Goal: Task Accomplishment & Management: Manage account settings

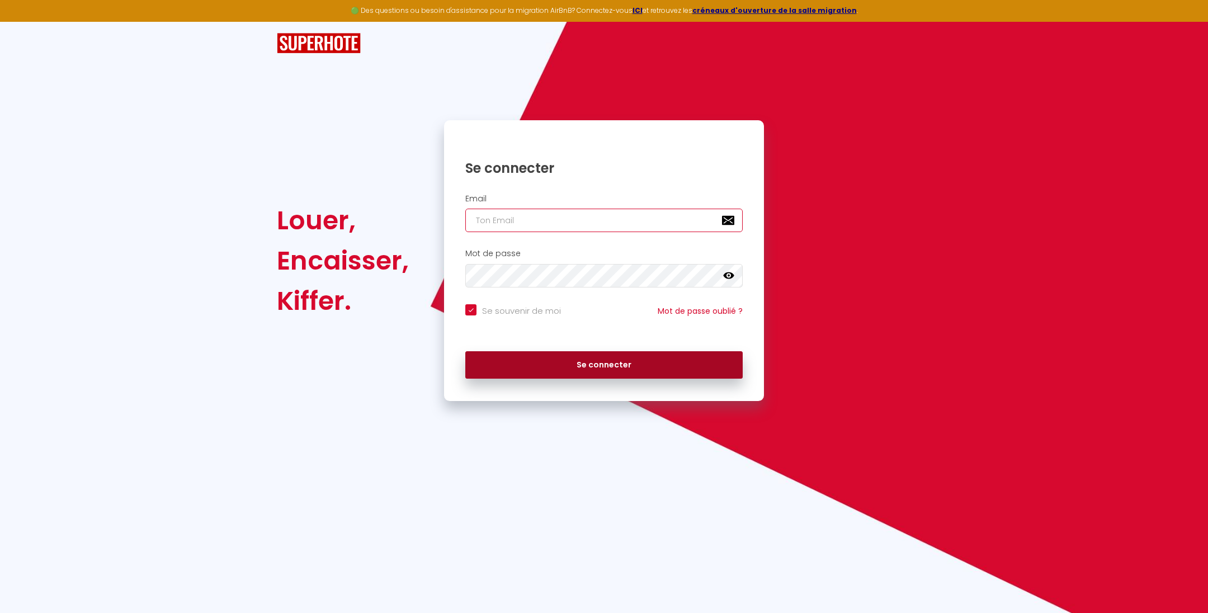
type input "[PERSON_NAME][EMAIL_ADDRESS][DOMAIN_NAME]"
click at [566, 364] on button "Se connecter" at bounding box center [603, 365] width 277 height 28
checkbox input "true"
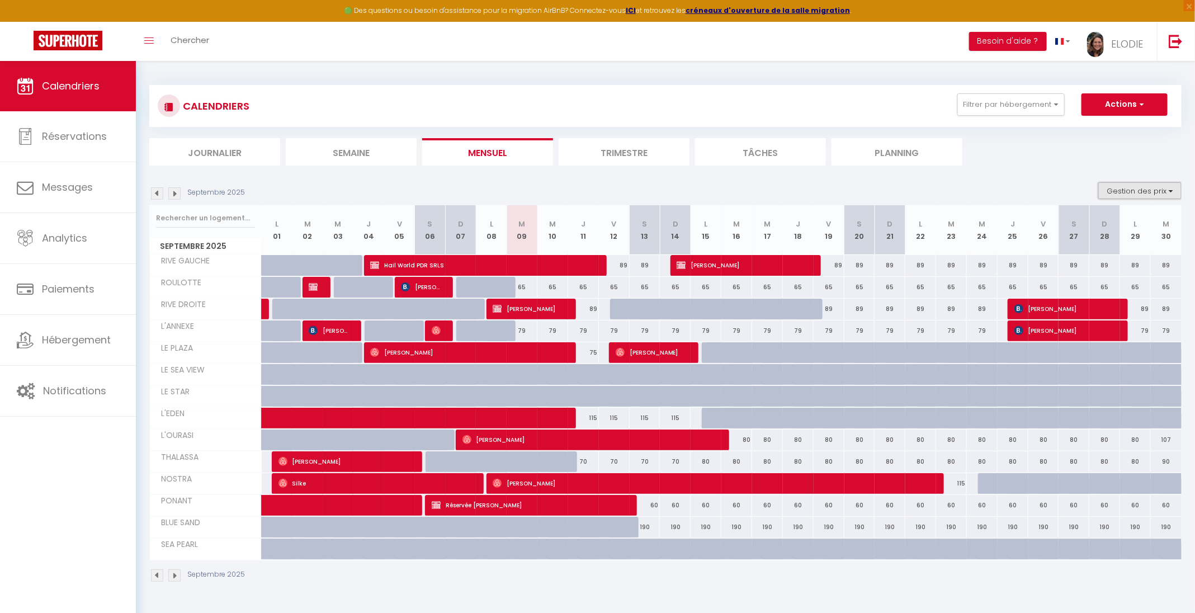
click at [1169, 187] on button "Gestion des prix" at bounding box center [1140, 190] width 83 height 17
click at [1130, 228] on input "Nb Nuits minimum" at bounding box center [1131, 225] width 101 height 11
checkbox input "true"
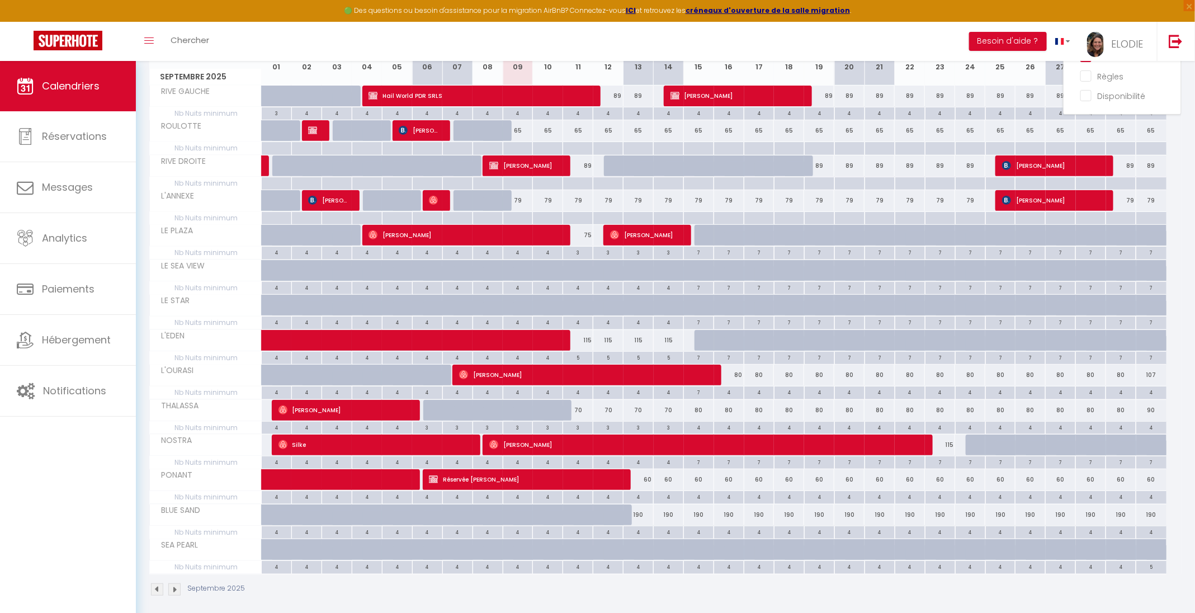
scroll to position [171, 0]
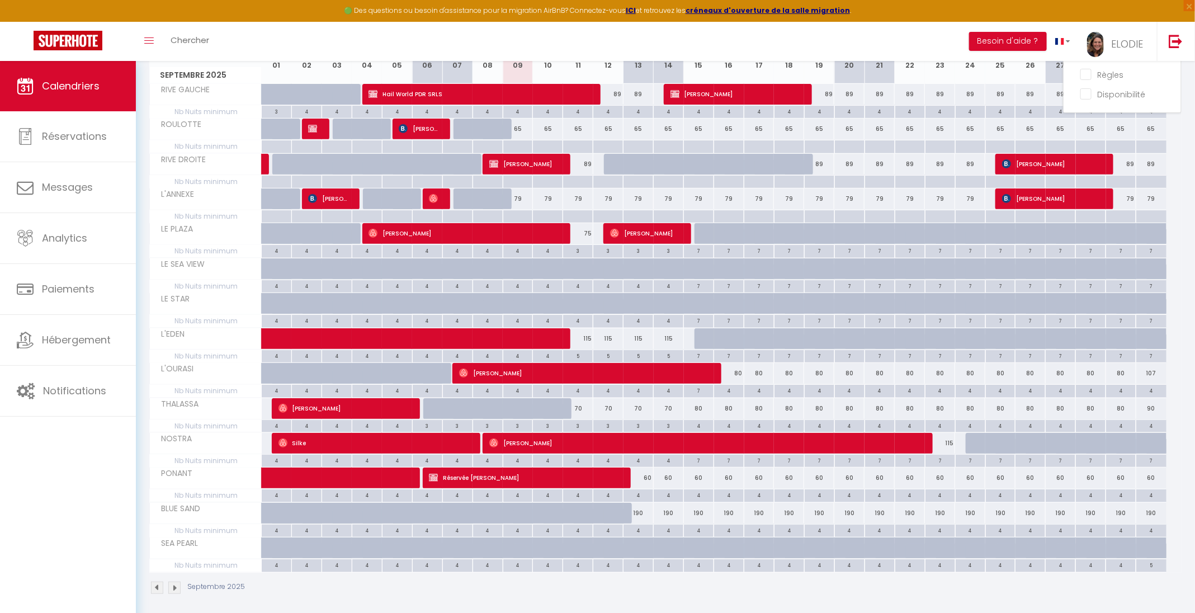
click at [583, 421] on div "3" at bounding box center [578, 425] width 30 height 11
type input "3"
type input "Jeu 11 Septembre 2025"
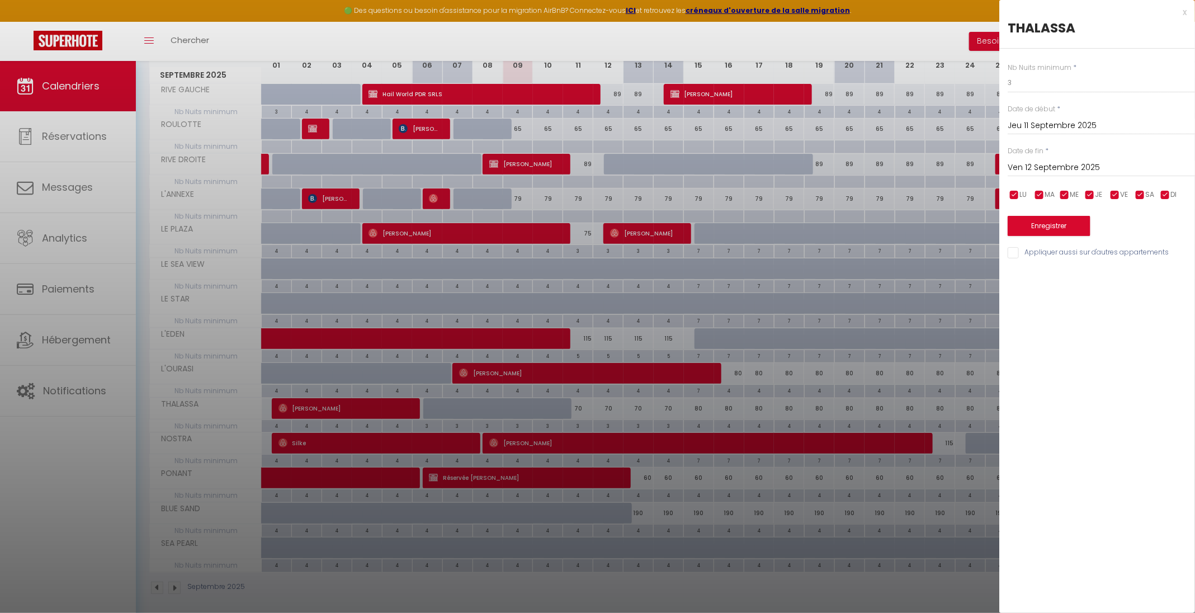
click at [1125, 171] on input "Ven 12 Septembre 2025" at bounding box center [1101, 168] width 187 height 15
click at [1071, 316] on span "30" at bounding box center [1068, 321] width 24 height 22
type input "[DATE]"
click at [1064, 224] on button "Enregistrer" at bounding box center [1049, 226] width 83 height 20
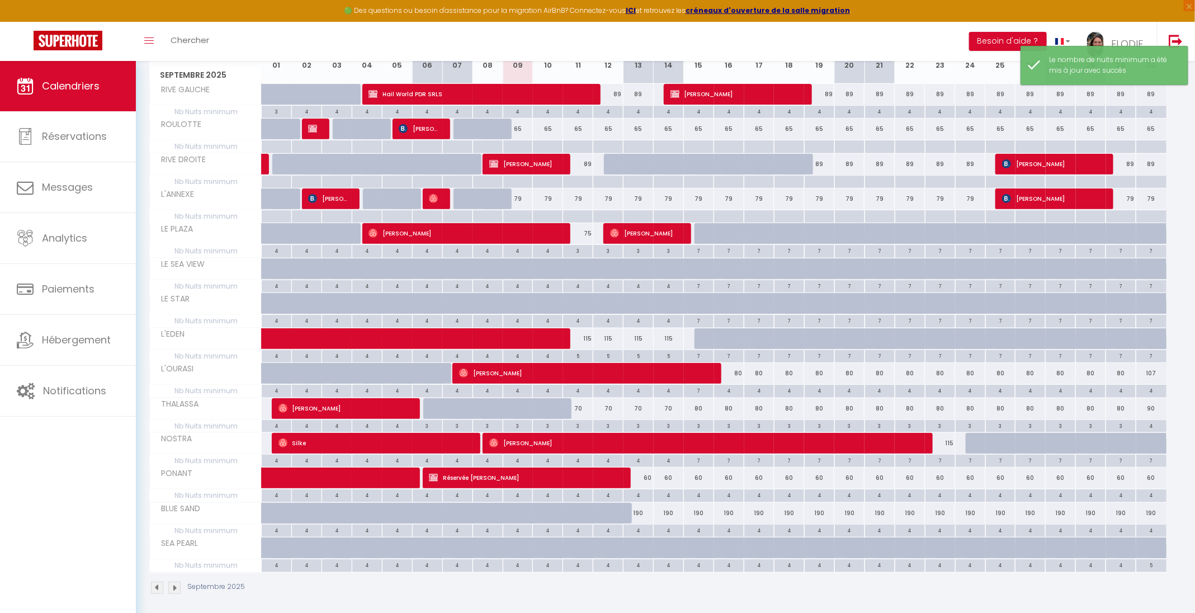
click at [581, 406] on div "70" at bounding box center [578, 408] width 30 height 21
type input "70"
type input "Jeu 11 Septembre 2025"
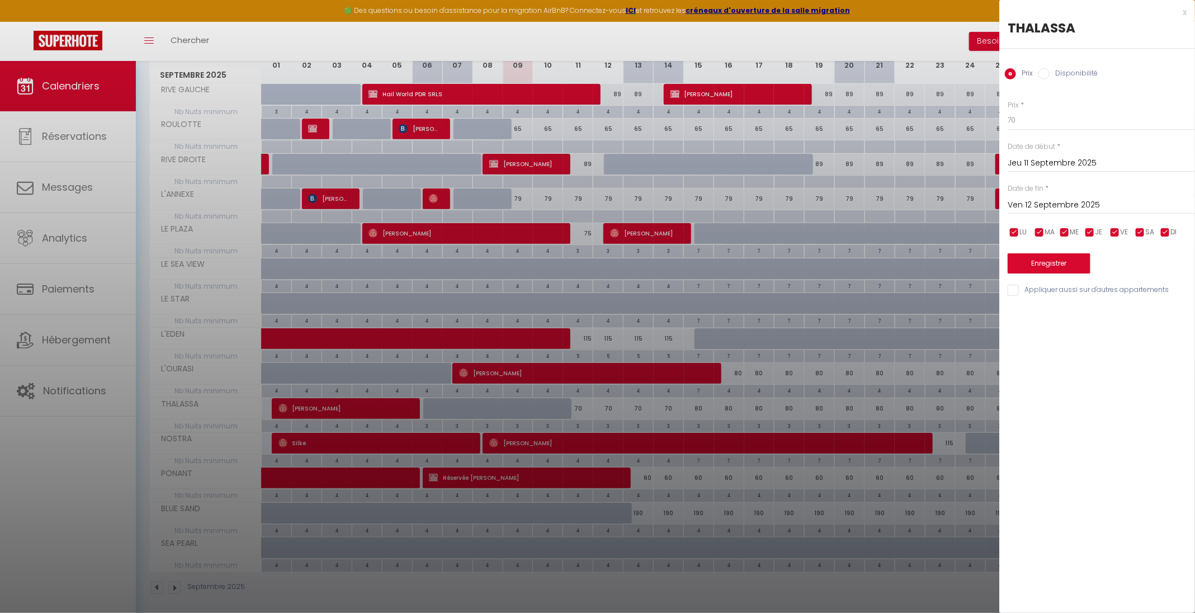
click at [1106, 204] on input "Ven 12 Septembre 2025" at bounding box center [1101, 205] width 187 height 15
click at [1068, 359] on span "30" at bounding box center [1068, 358] width 24 height 22
type input "[DATE]"
click at [1044, 120] on input "70" at bounding box center [1101, 120] width 187 height 20
click at [1061, 261] on button "Enregistrer" at bounding box center [1049, 263] width 83 height 20
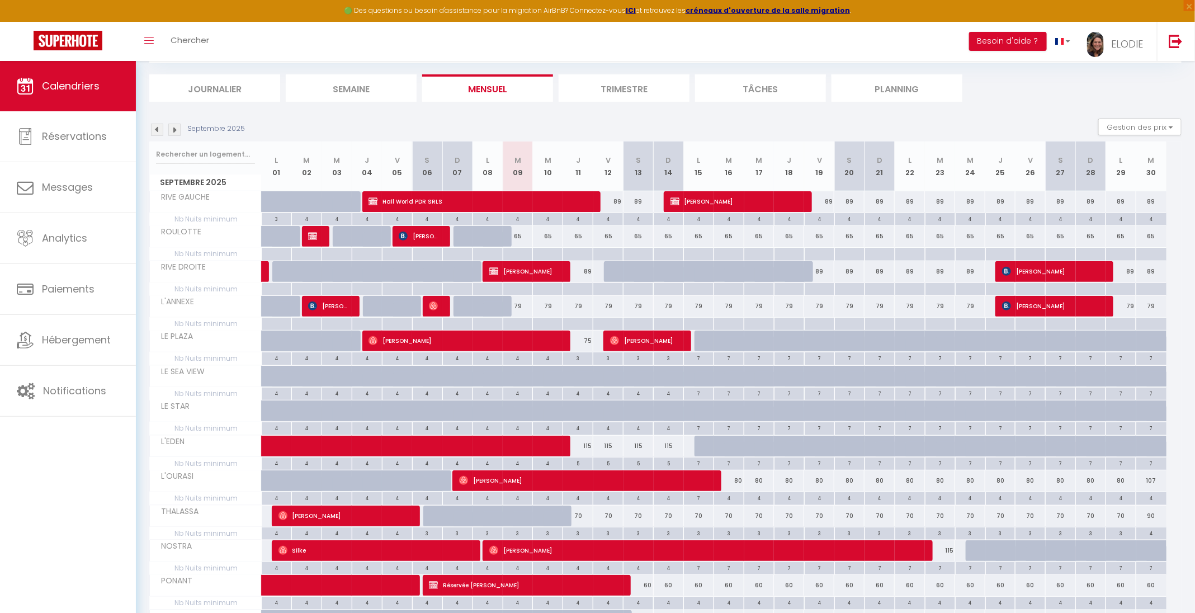
scroll to position [84, 0]
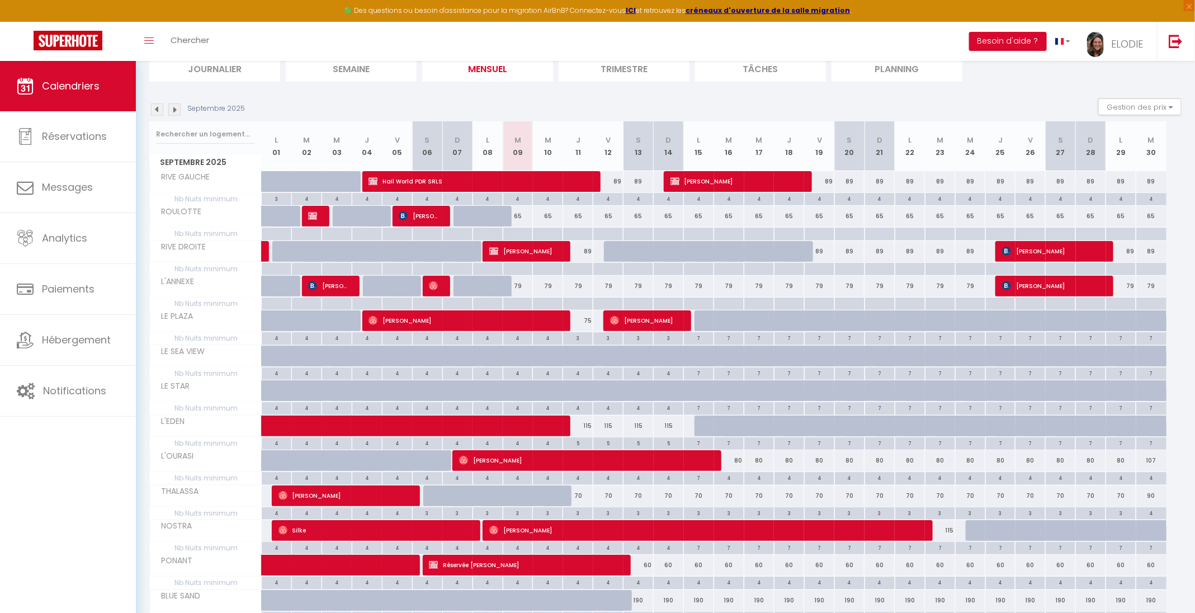
click at [816, 492] on div "70" at bounding box center [819, 496] width 30 height 21
type input "70"
type input "Ven 19 Septembre 2025"
type input "[DATE]"
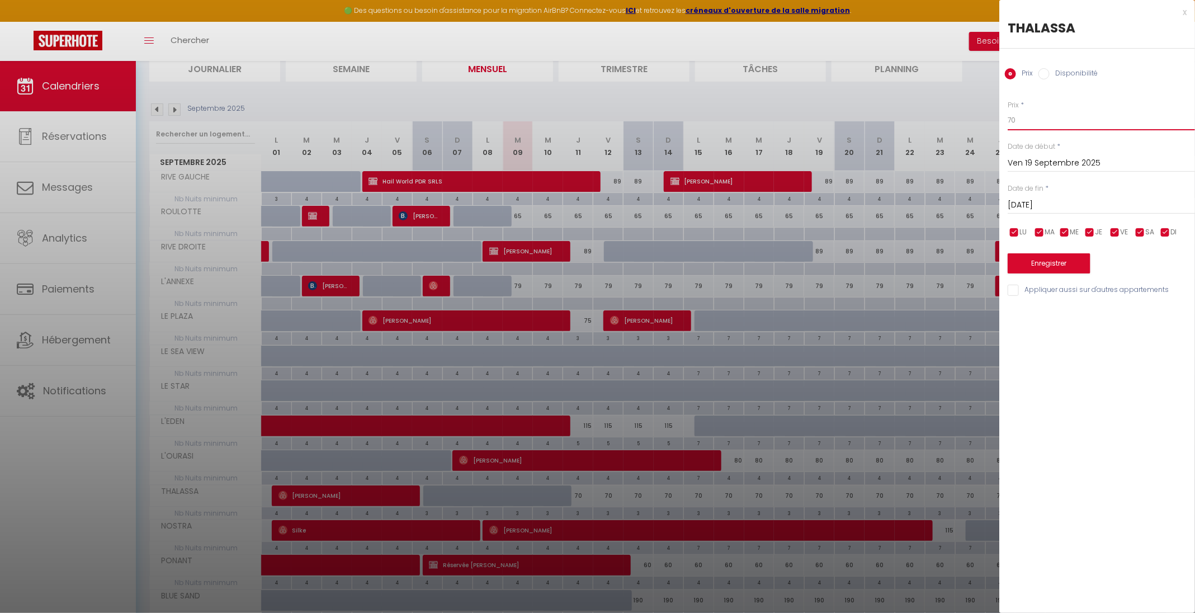
click at [1028, 116] on input "70" at bounding box center [1101, 120] width 187 height 20
type input "7"
type input "90"
click at [1064, 265] on button "Enregistrer" at bounding box center [1049, 263] width 83 height 20
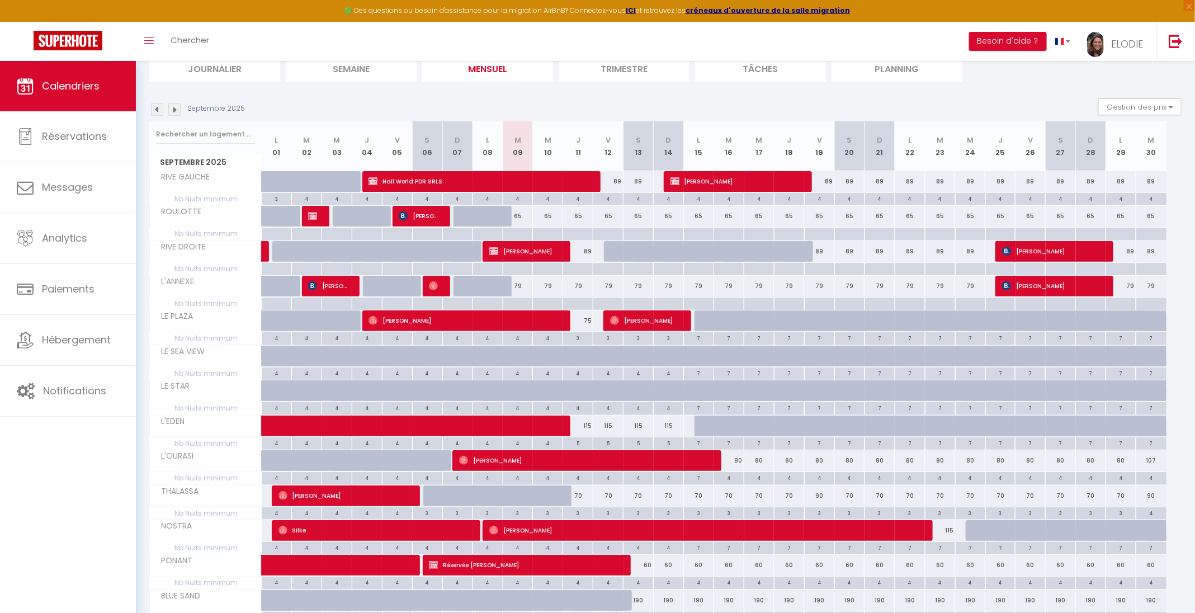
click at [823, 488] on div "90" at bounding box center [819, 496] width 30 height 21
type input "90"
type input "Ven 19 Septembre 2025"
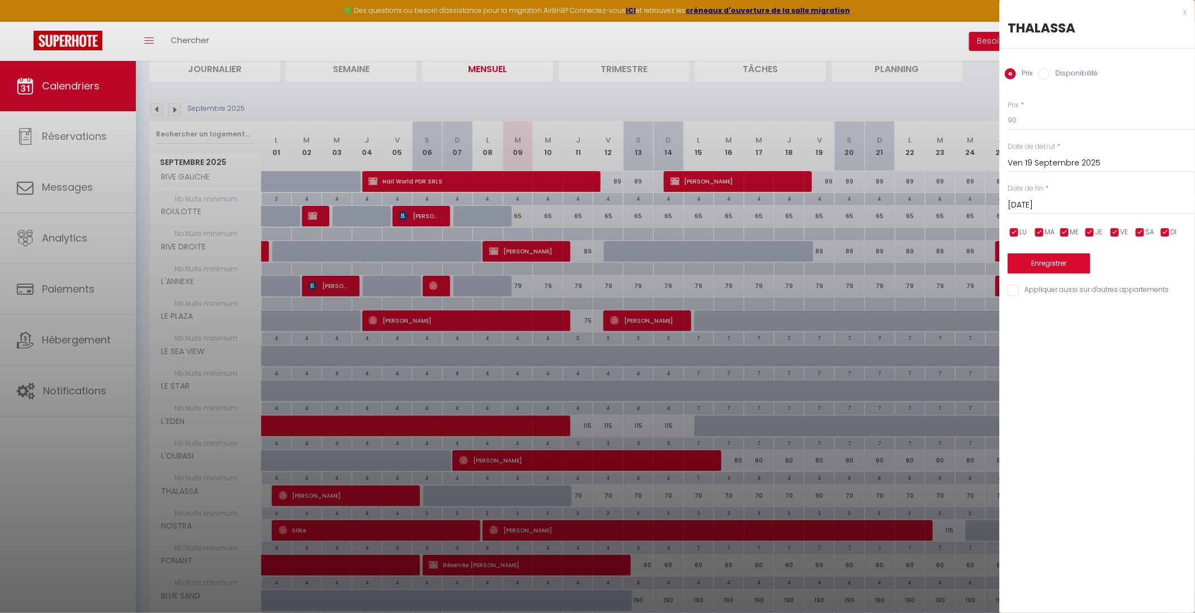
click at [1102, 203] on input "[DATE]" at bounding box center [1101, 205] width 187 height 15
click at [1020, 337] on span "21" at bounding box center [1021, 336] width 24 height 22
type input "Dim 21 Septembre 2025"
click at [1075, 262] on button "Enregistrer" at bounding box center [1049, 263] width 83 height 20
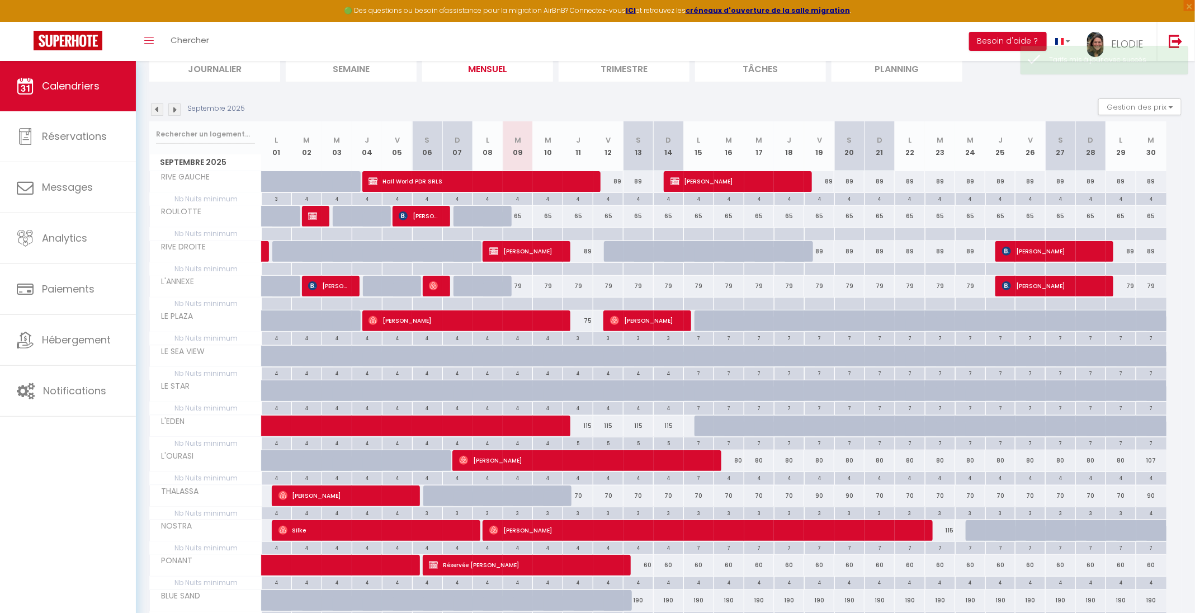
click at [1026, 489] on div "70" at bounding box center [1031, 496] width 30 height 21
type input "70"
type input "Ven 26 Septembre 2025"
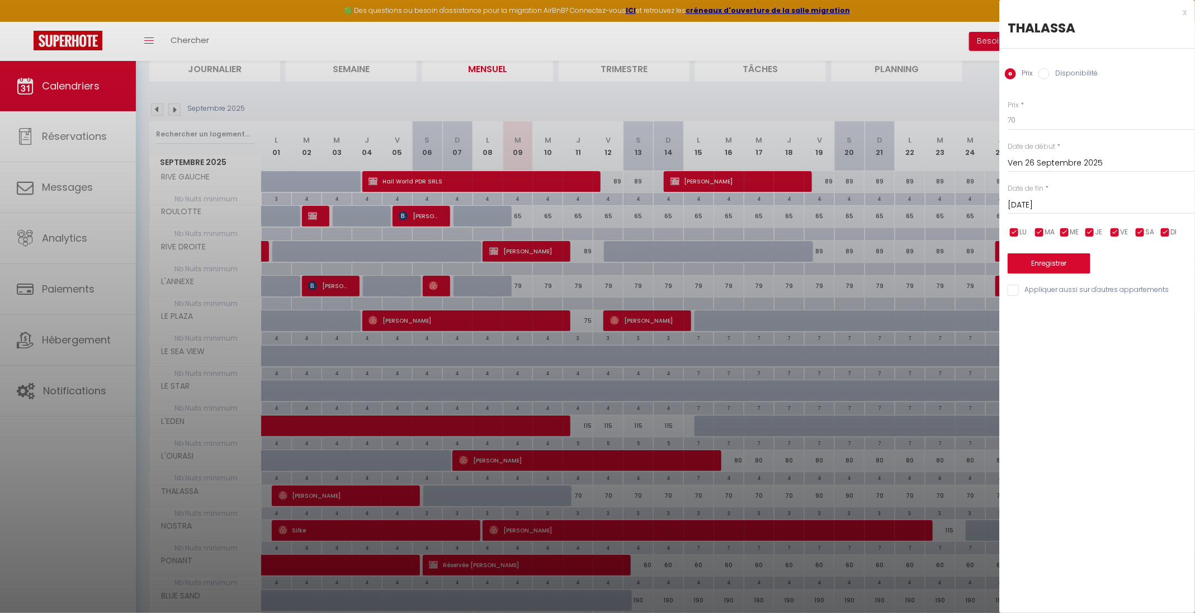
click at [1112, 204] on input "[DATE]" at bounding box center [1101, 205] width 187 height 15
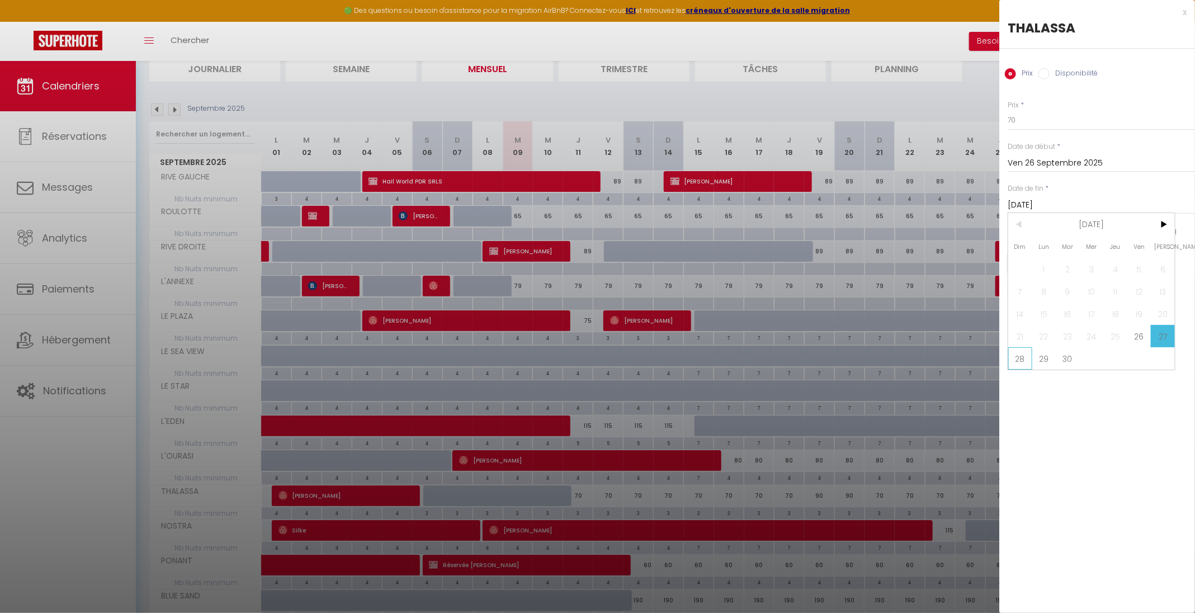
click at [1024, 359] on span "28" at bounding box center [1021, 358] width 24 height 22
type input "Dim 28 Septembre 2025"
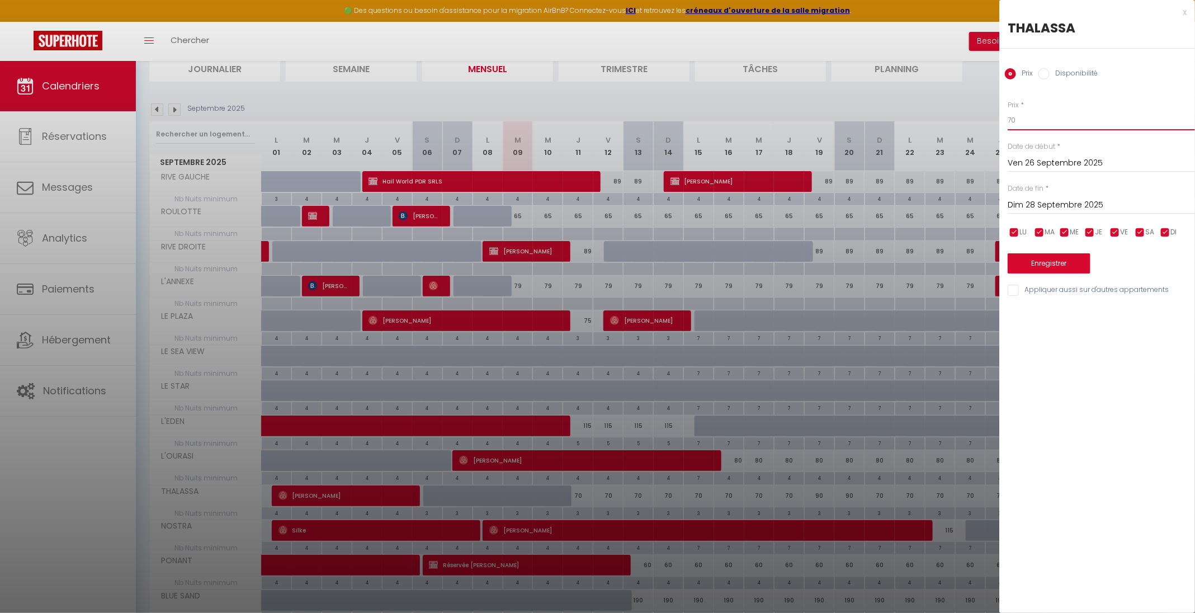
click at [1067, 116] on input "70" at bounding box center [1101, 120] width 187 height 20
type input "7"
type input "90"
click at [1061, 263] on button "Enregistrer" at bounding box center [1049, 263] width 83 height 20
